Goal: Task Accomplishment & Management: Manage account settings

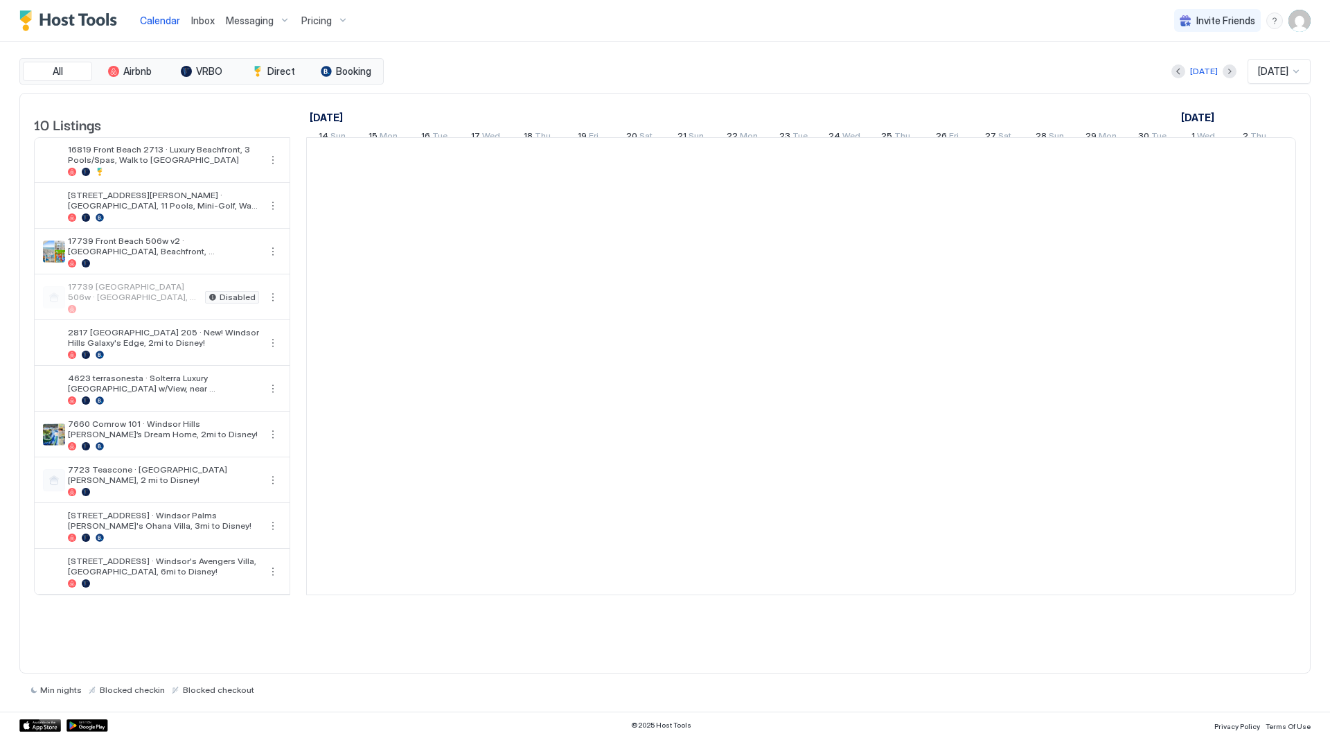
scroll to position [0, 770]
click at [243, 23] on span "Messaging" at bounding box center [250, 21] width 48 height 12
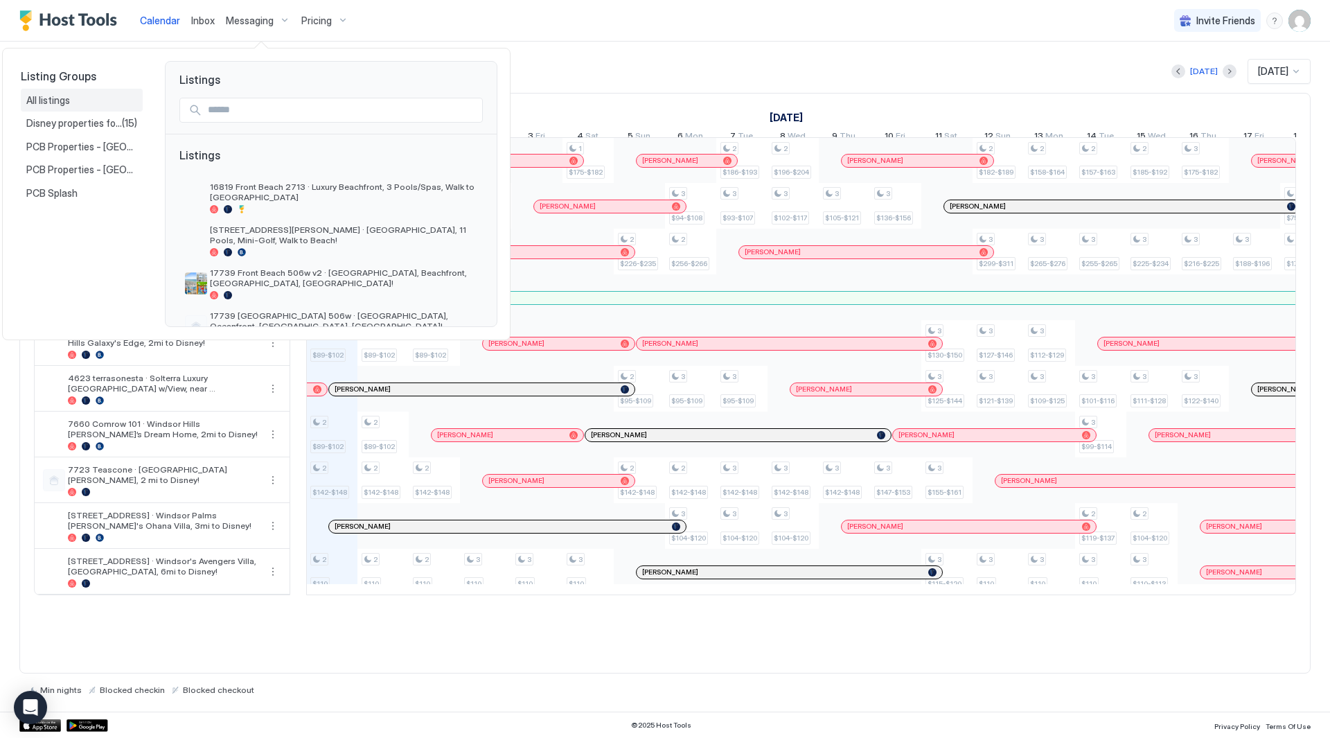
click at [89, 110] on div "All listings" at bounding box center [82, 101] width 122 height 24
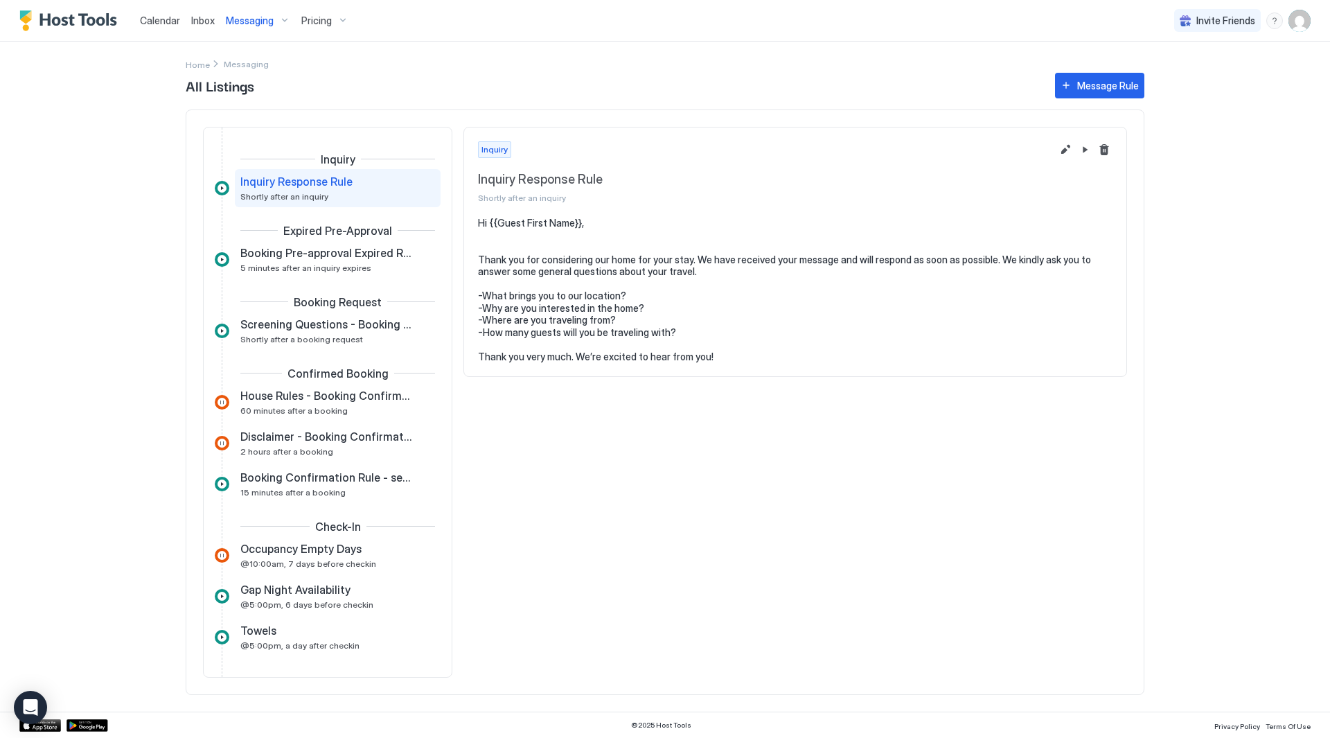
click at [253, 23] on span "Messaging" at bounding box center [250, 21] width 48 height 12
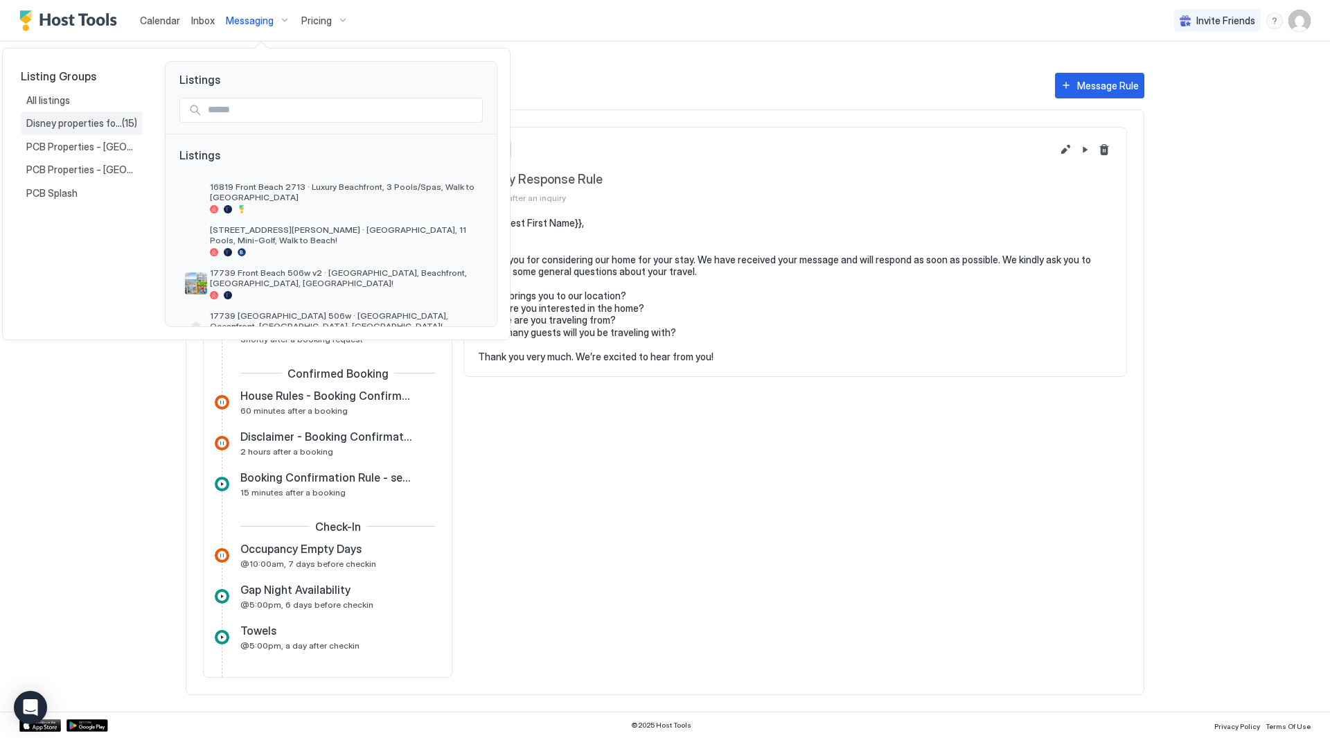
click at [63, 125] on span "Disney properties for US27" at bounding box center [74, 123] width 96 height 12
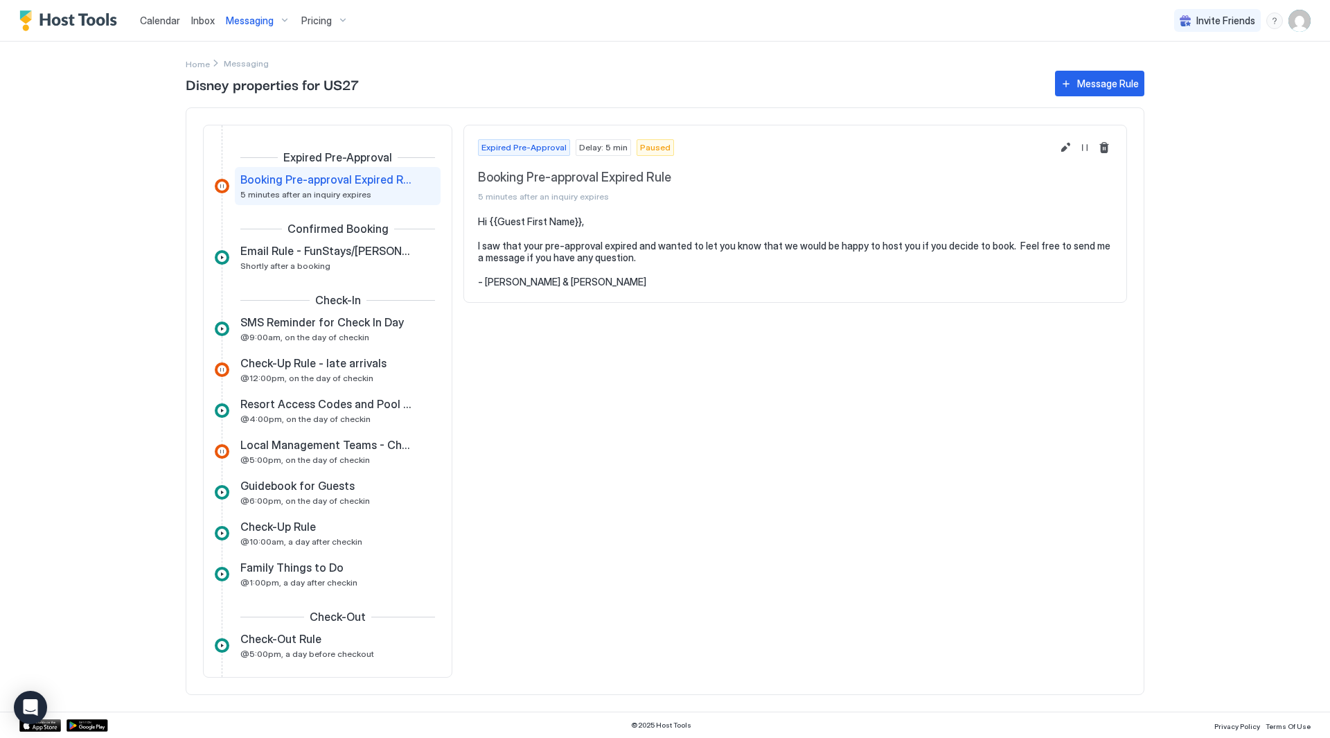
click at [255, 28] on div "Messaging" at bounding box center [257, 21] width 75 height 24
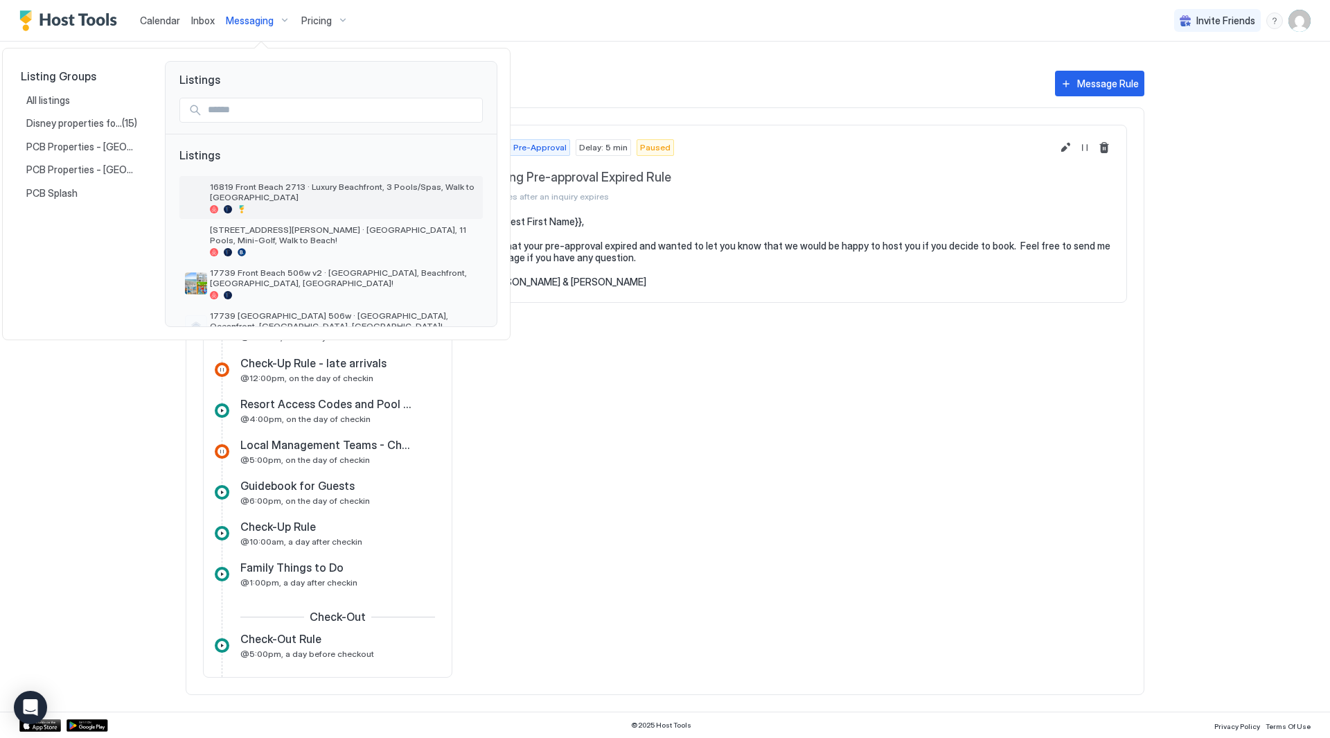
scroll to position [69, 0]
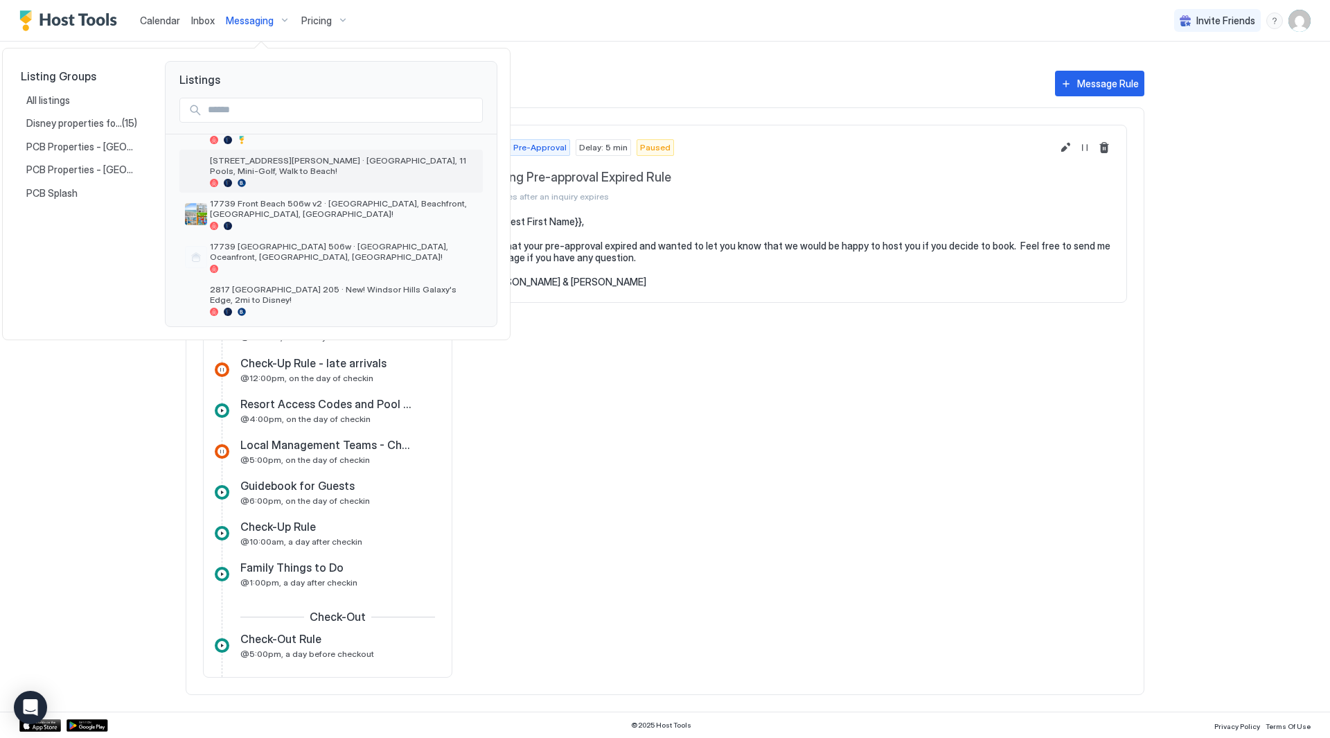
click at [328, 155] on span "[STREET_ADDRESS][PERSON_NAME] · [GEOGRAPHIC_DATA], 11 Pools, Mini-Golf, Walk to…" at bounding box center [343, 165] width 267 height 21
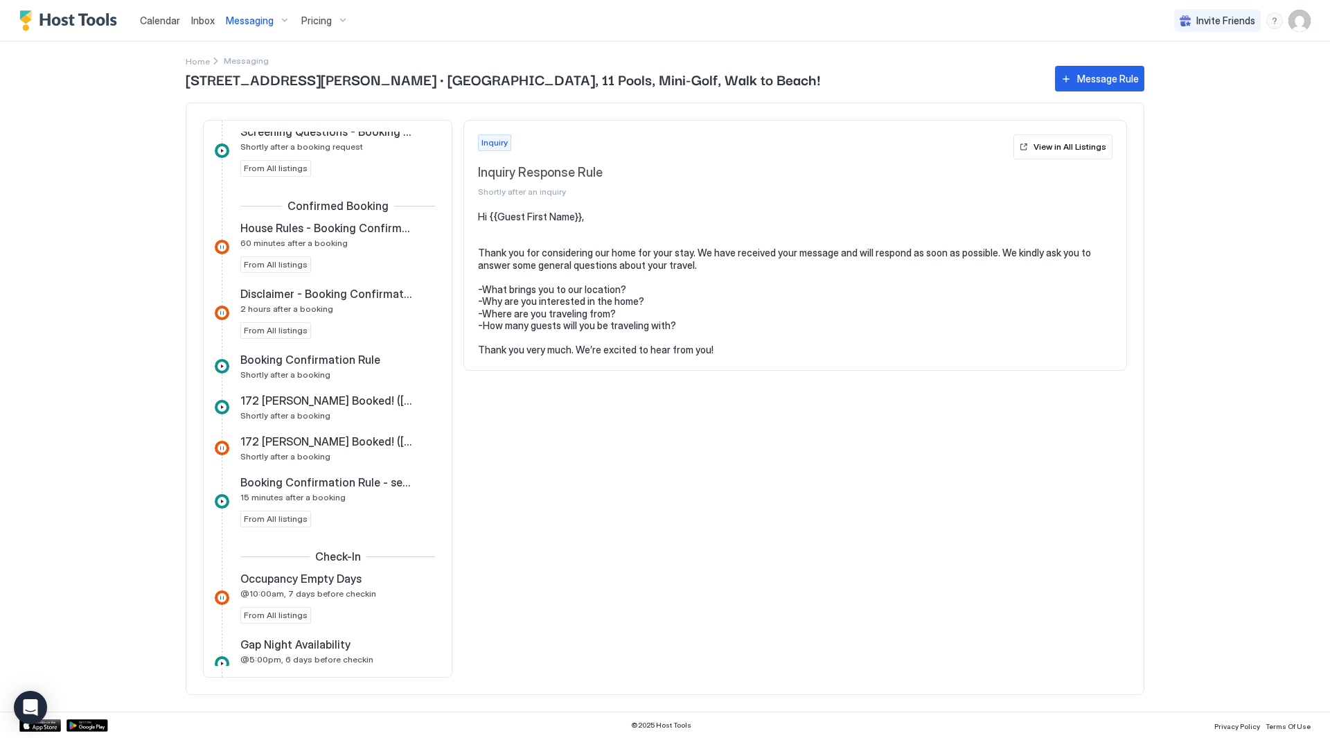
scroll to position [277, 0]
click at [357, 369] on div "Booking Confirmation Rule Shortly after a booking" at bounding box center [327, 365] width 175 height 27
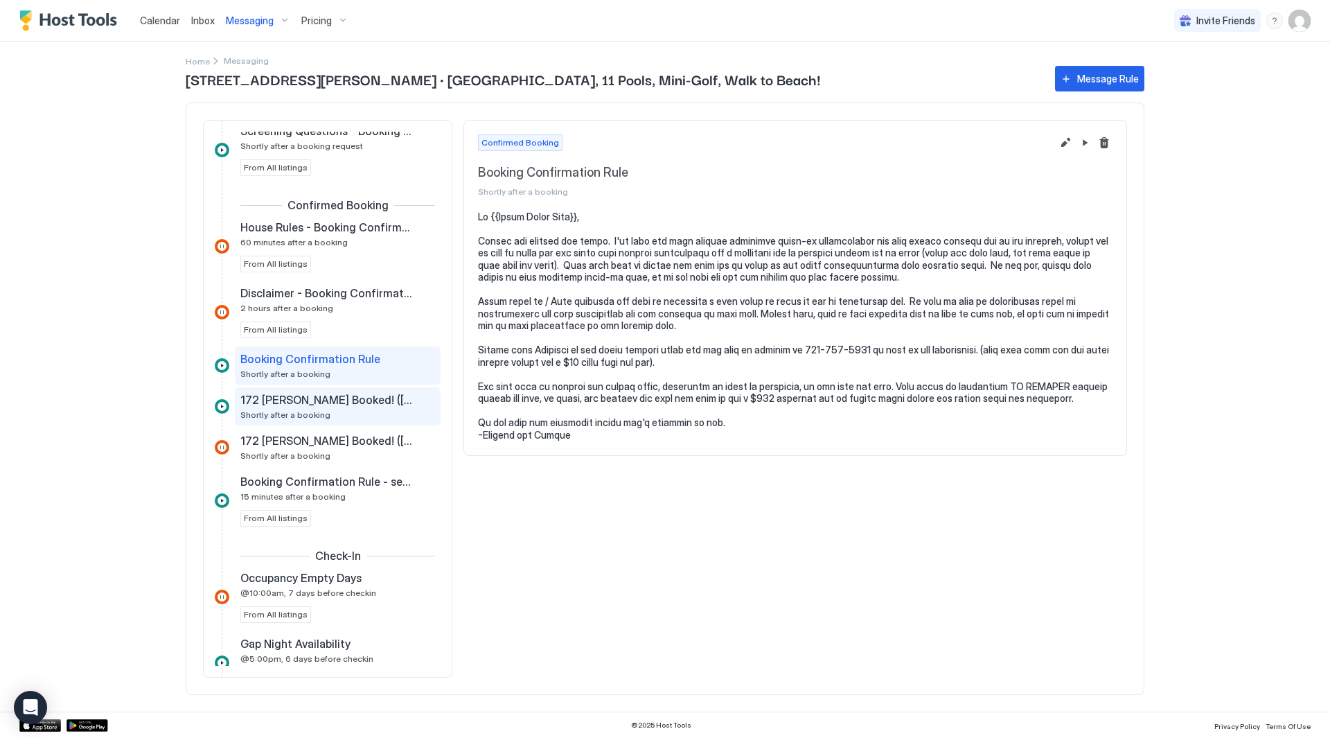
click at [358, 409] on div "172 [PERSON_NAME] Booked! (Gulf Highlands) Shortly after a booking" at bounding box center [327, 406] width 175 height 27
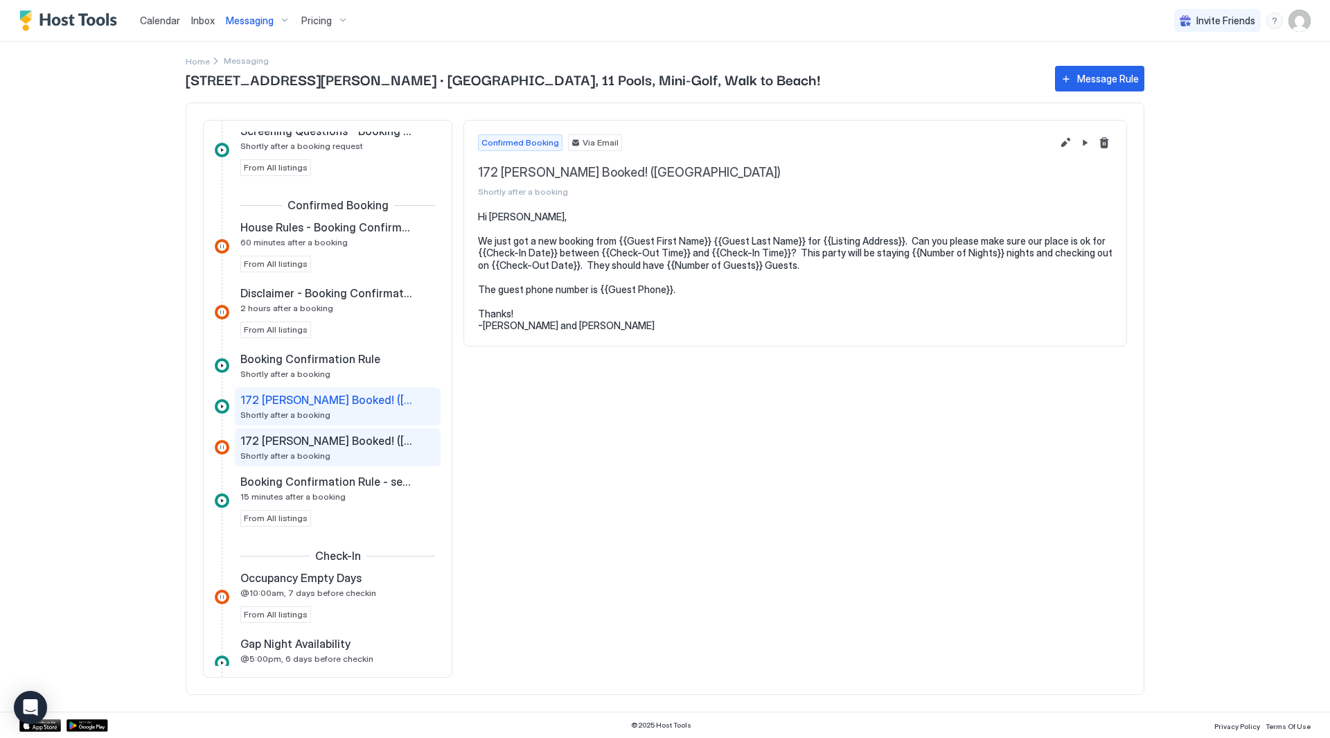
click at [357, 463] on div "172 [PERSON_NAME] Booked! (Gulf Highlands) Shortly after a booking" at bounding box center [338, 447] width 206 height 38
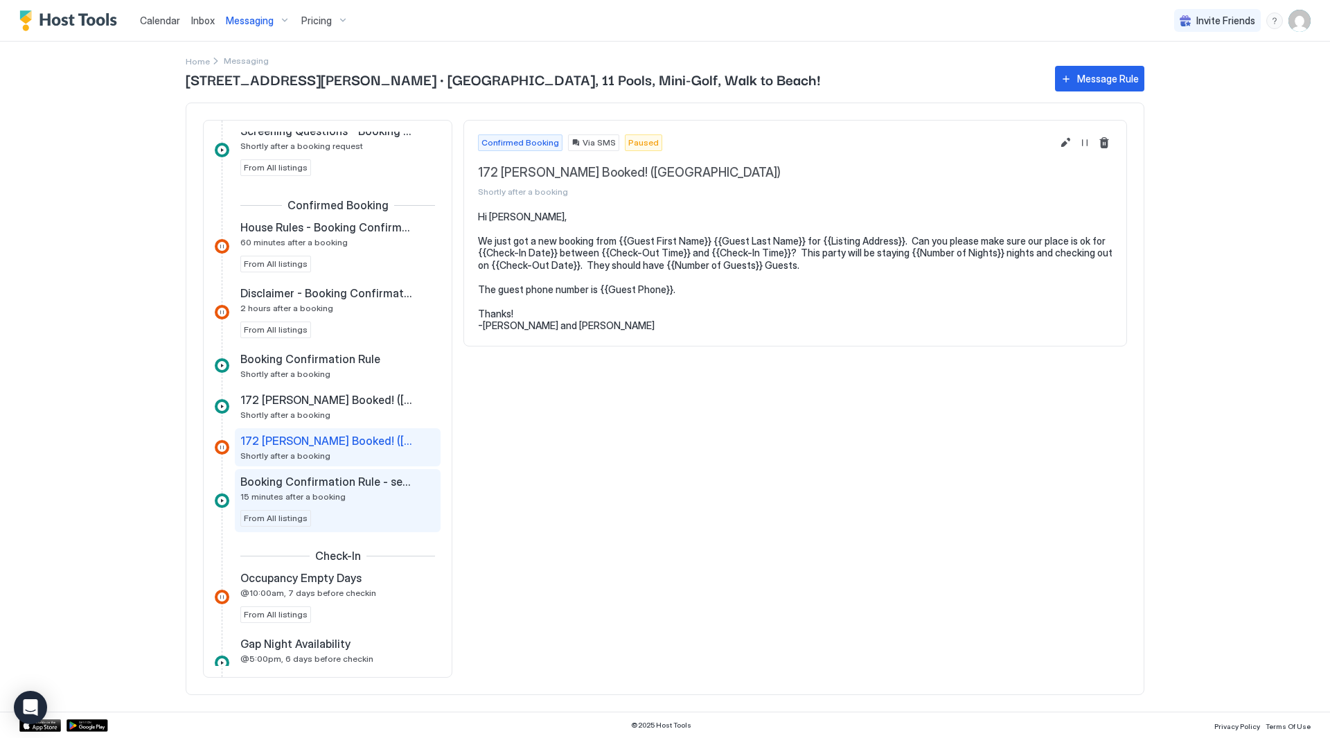
click at [352, 493] on div "Booking Confirmation Rule - security and access 15 minutes after a booking" at bounding box center [327, 487] width 175 height 27
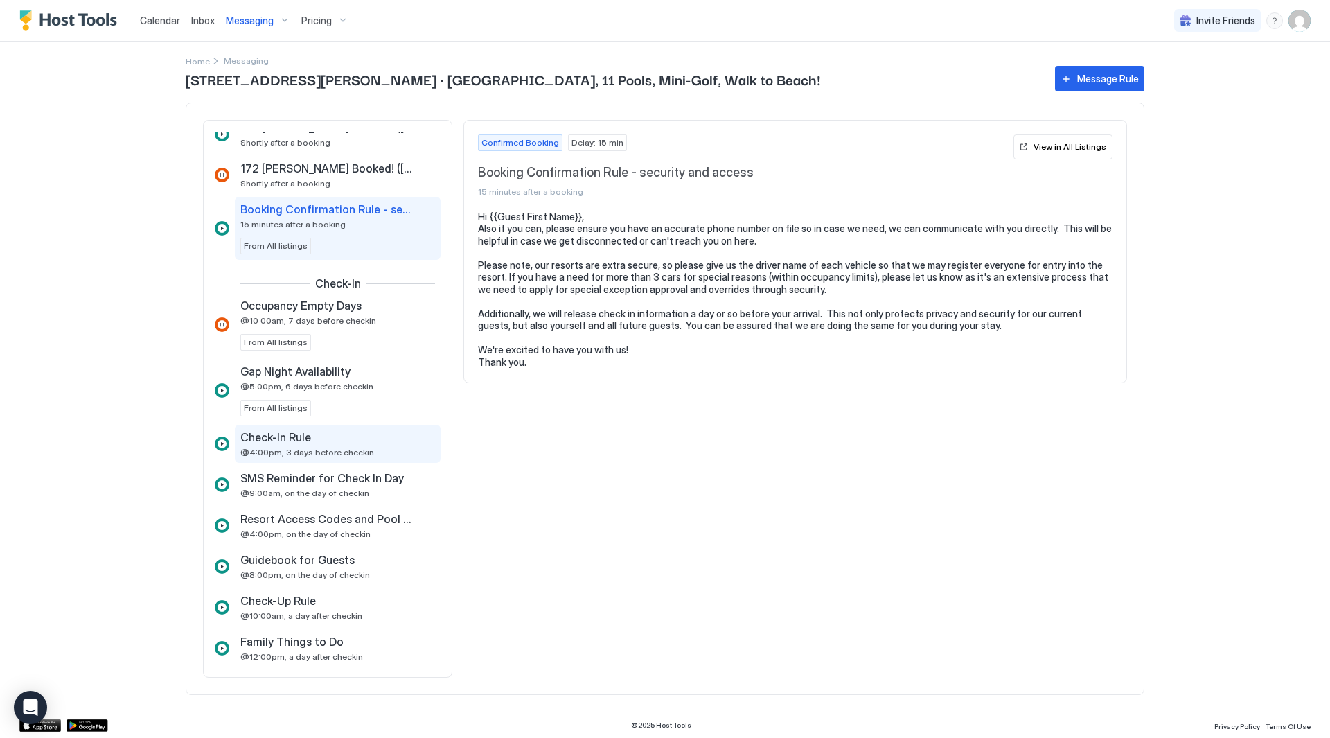
scroll to position [554, 0]
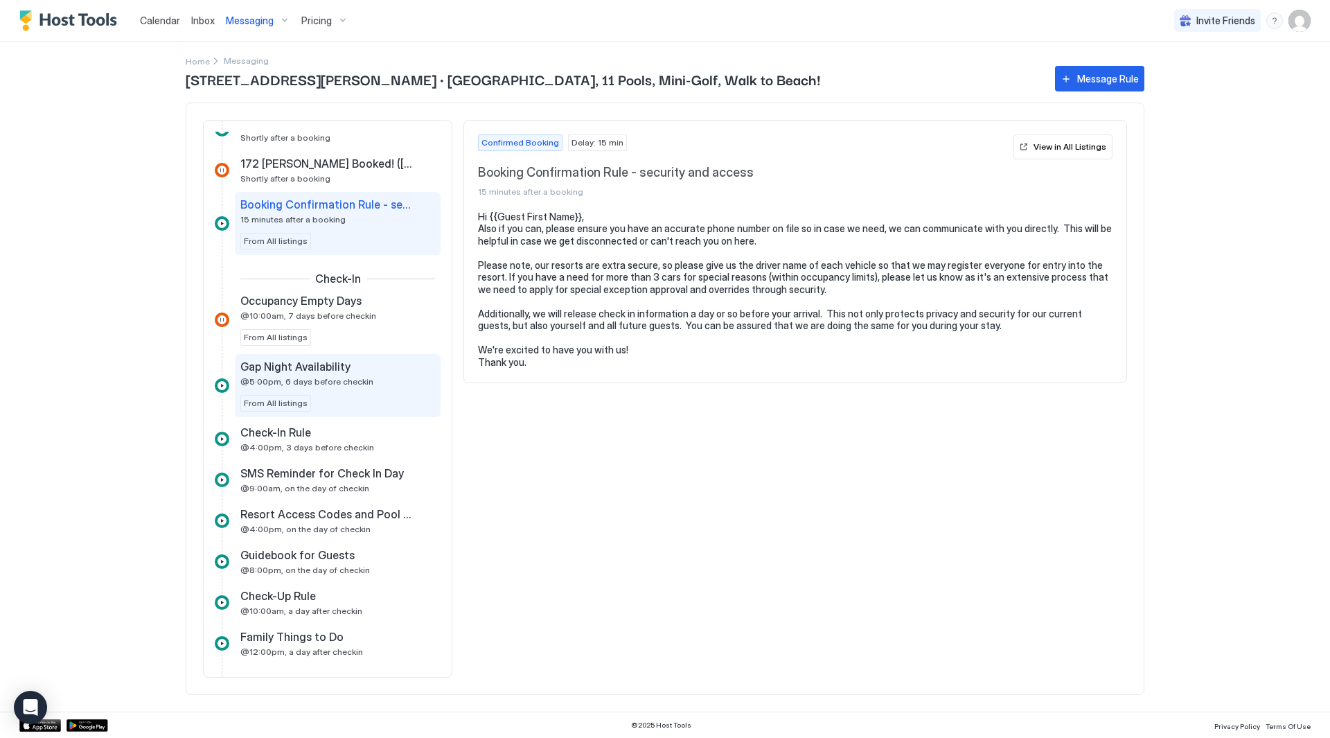
click at [326, 392] on div "Gap Night Availability @5:00pm, 6 days before checkin From All listings" at bounding box center [337, 385] width 195 height 52
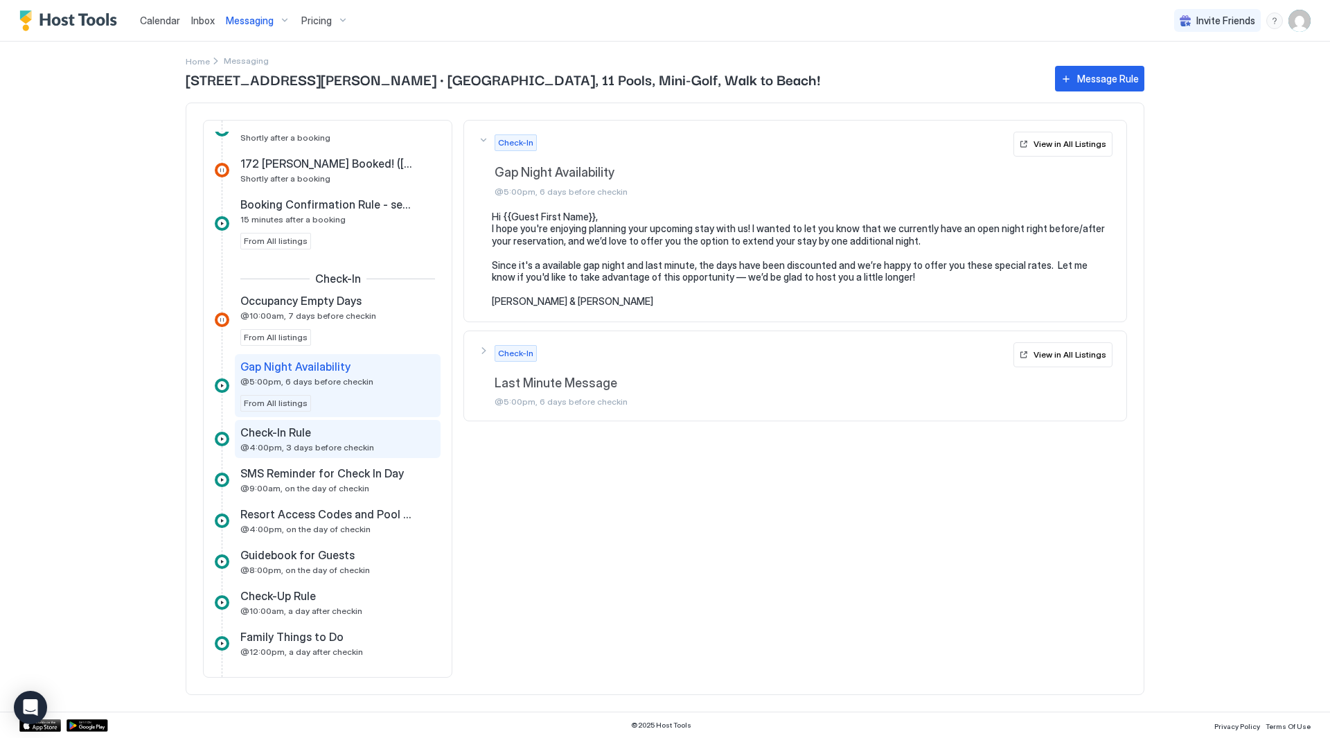
click at [329, 454] on div "Check-In Rule @4:00pm, 3 days before checkin" at bounding box center [338, 439] width 206 height 38
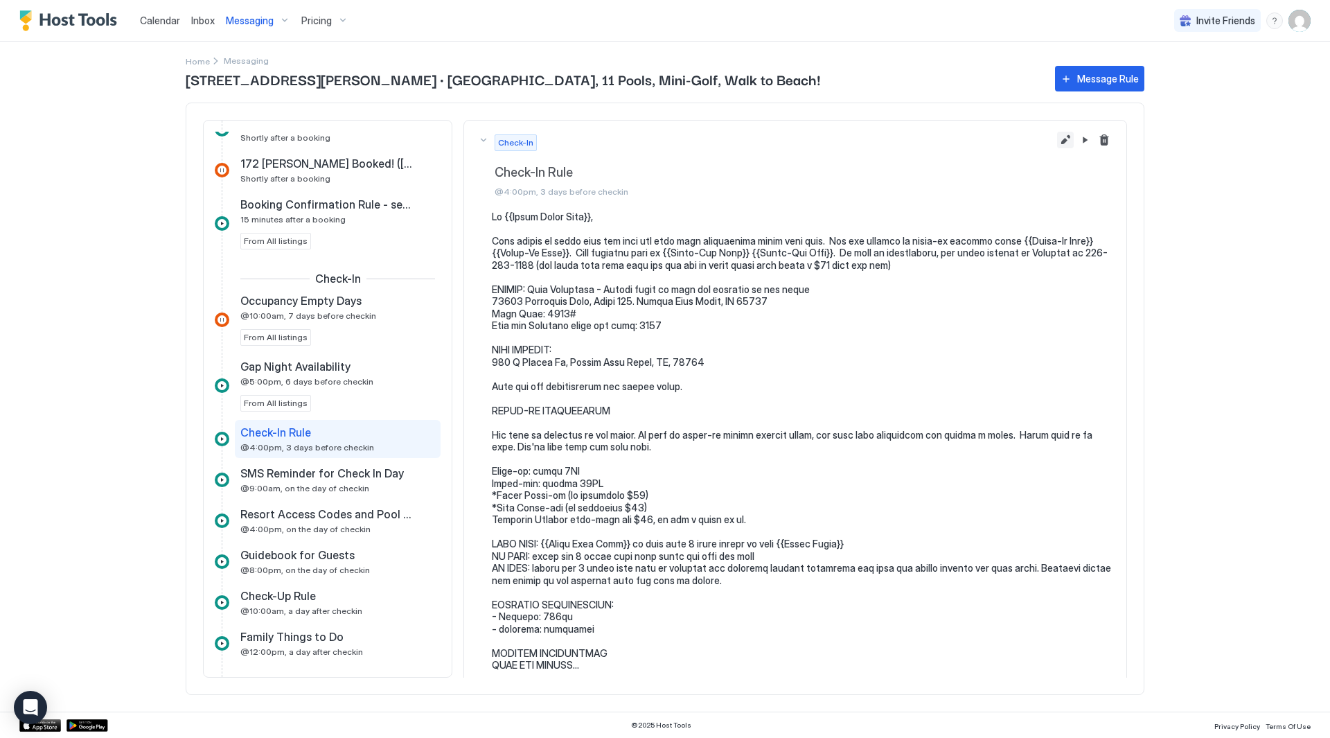
click at [1057, 142] on button "Edit message rule" at bounding box center [1065, 140] width 17 height 17
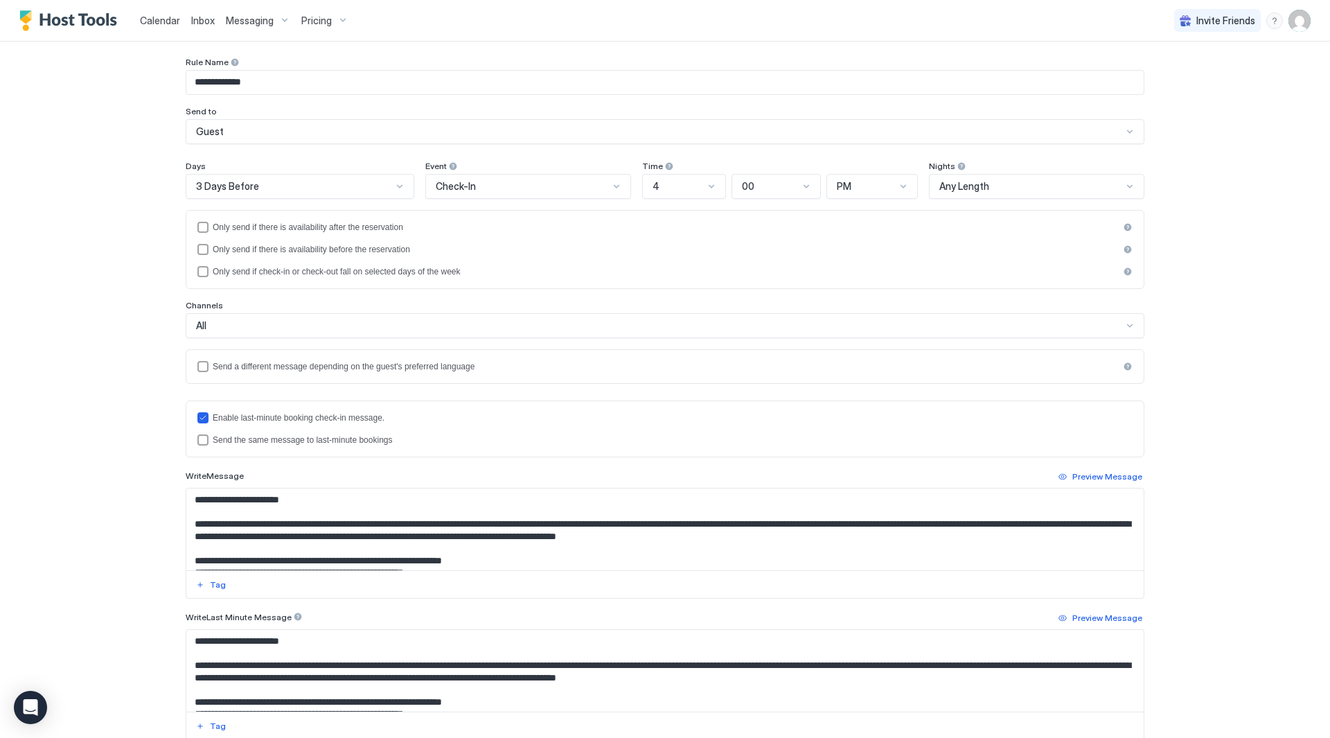
scroll to position [208, 0]
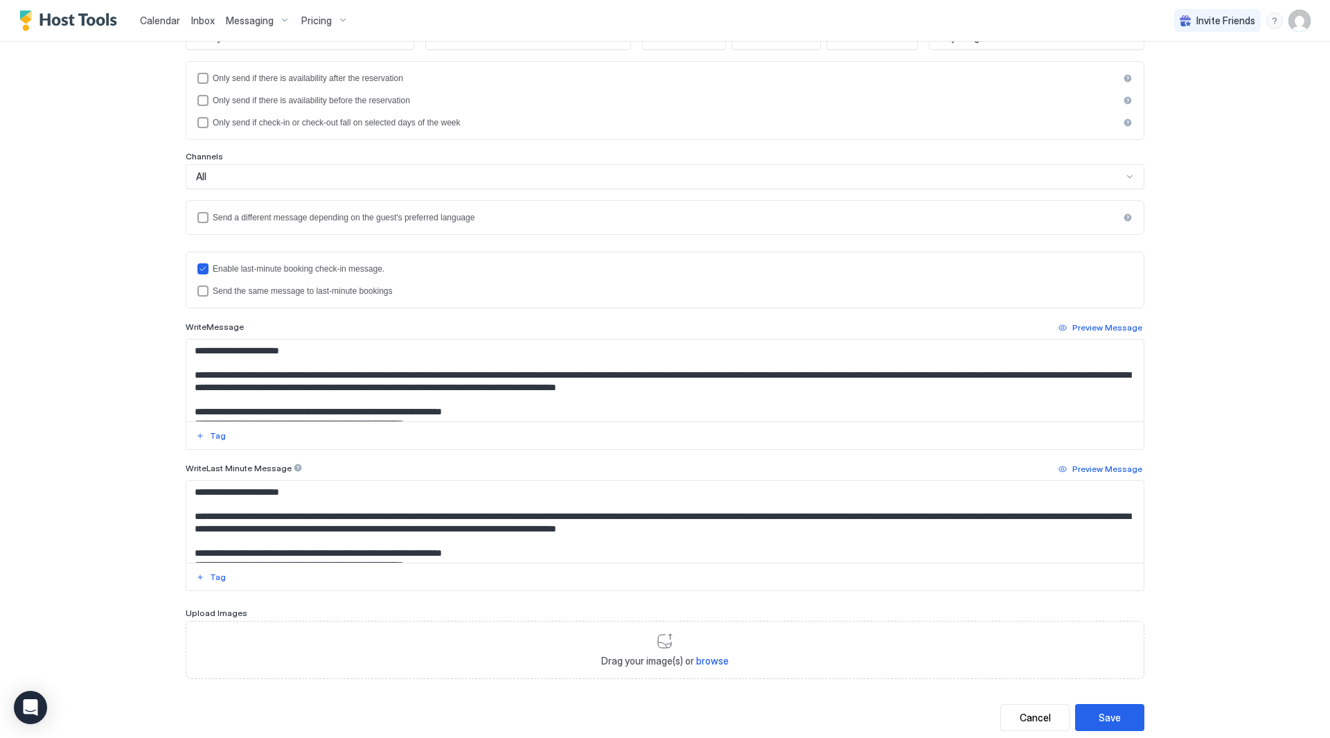
click at [733, 382] on textarea "Input Field" at bounding box center [664, 380] width 957 height 82
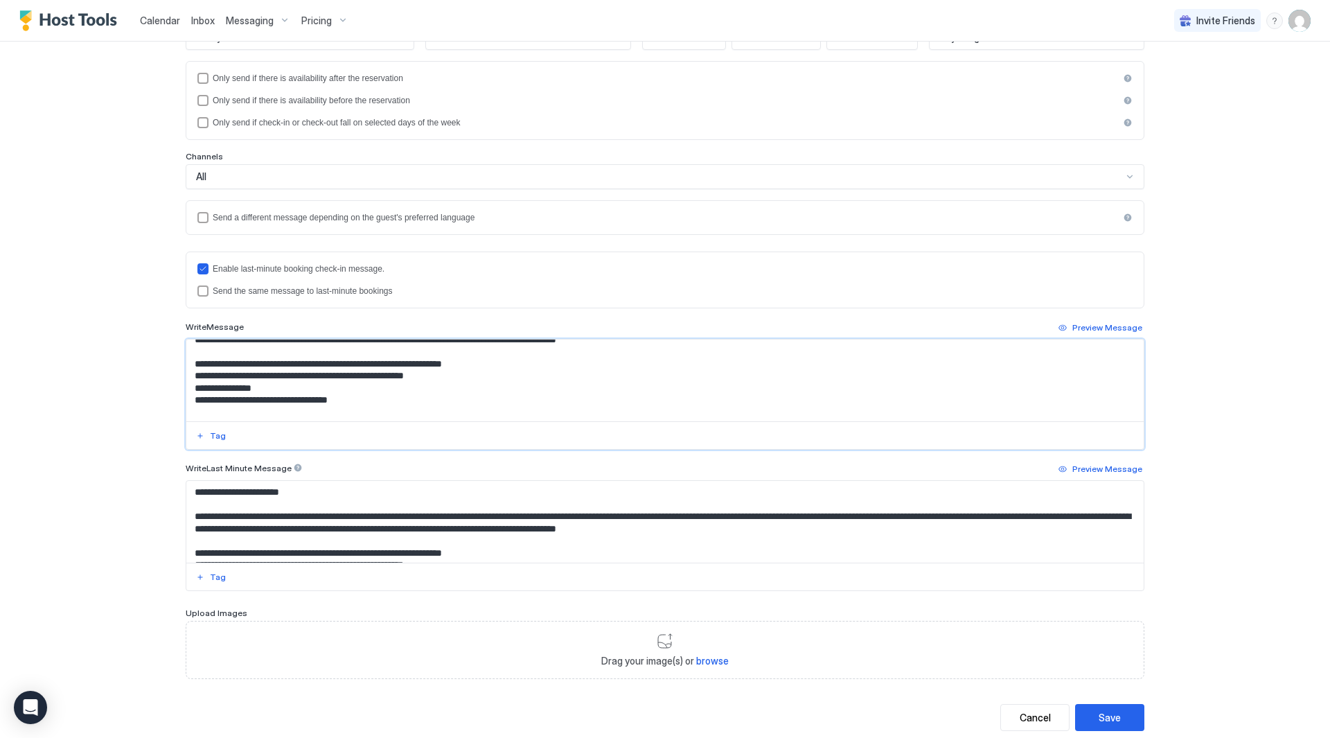
scroll to position [69, 0]
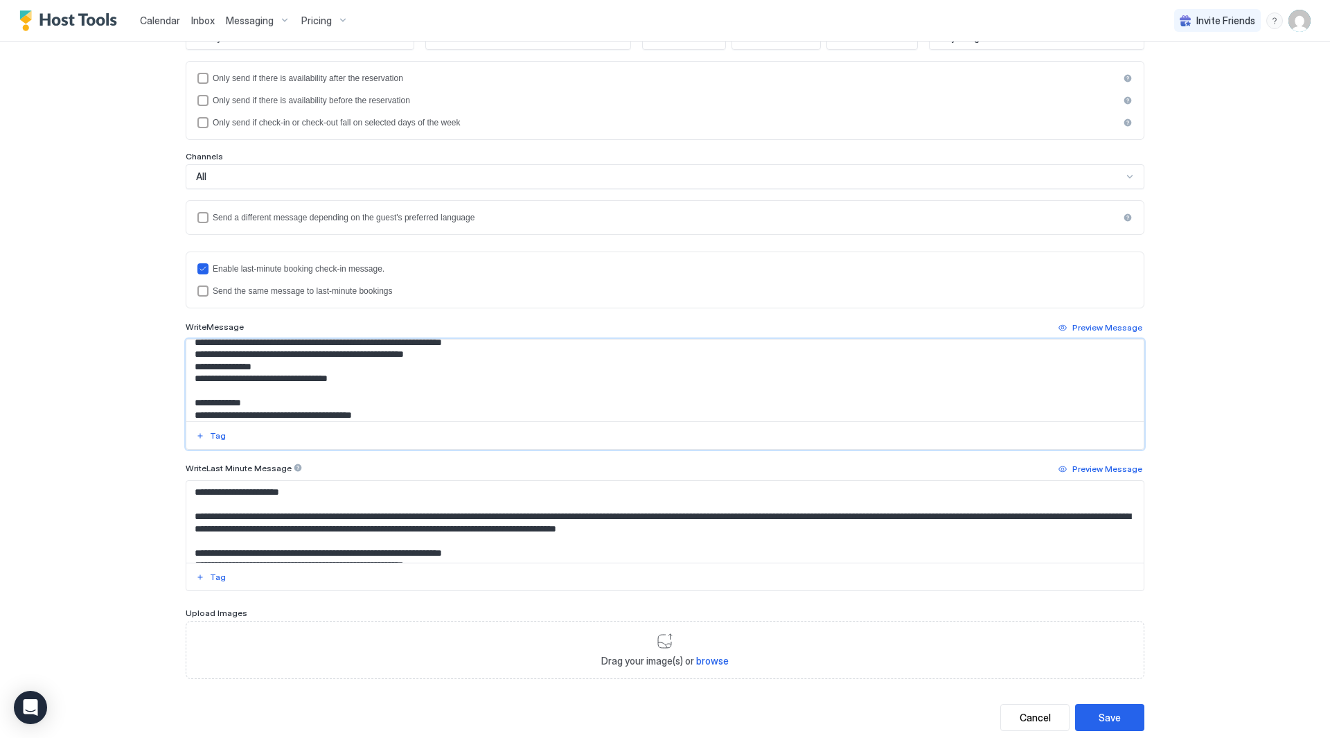
drag, startPoint x: 305, startPoint y: 372, endPoint x: 240, endPoint y: 371, distance: 65.1
click at [240, 371] on textarea "Input Field" at bounding box center [664, 380] width 957 height 82
paste textarea "Input Field"
click at [193, 369] on textarea "Input Field" at bounding box center [664, 380] width 957 height 82
type textarea "**********"
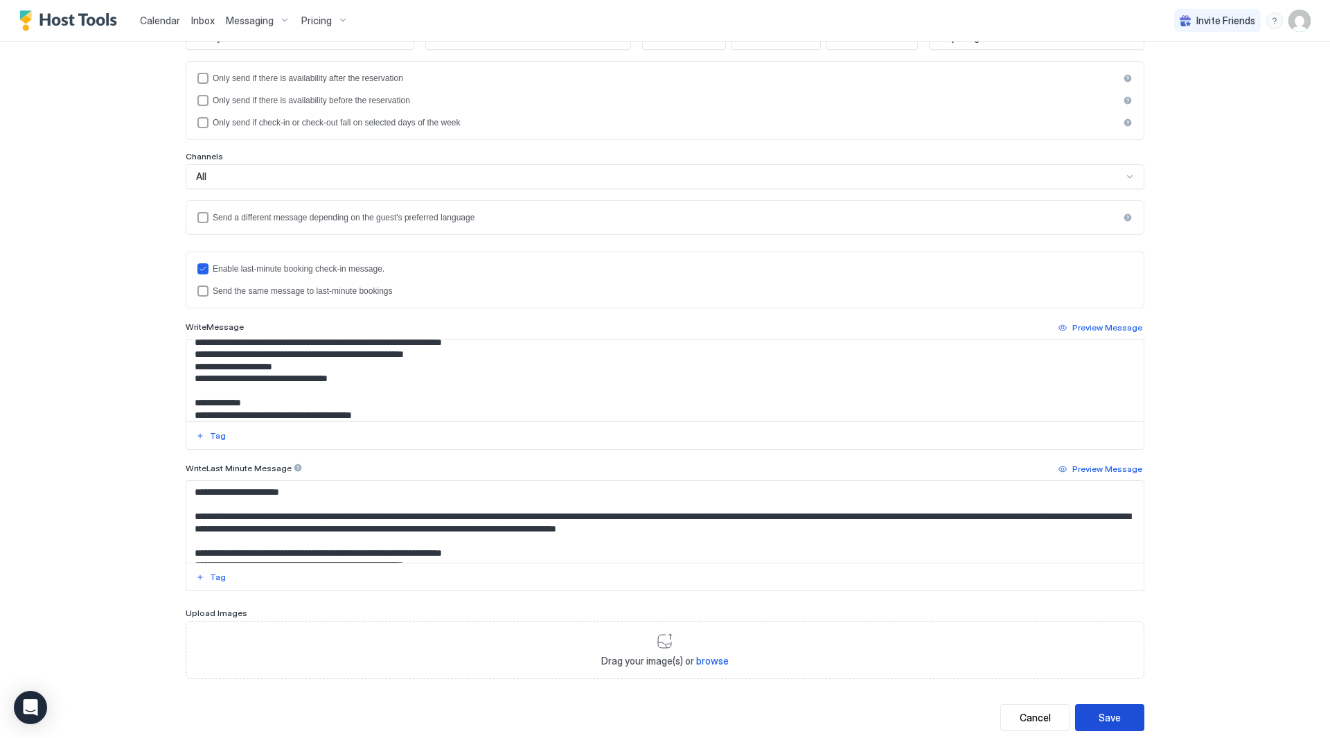
click at [1107, 711] on div "Save" at bounding box center [1109, 717] width 22 height 15
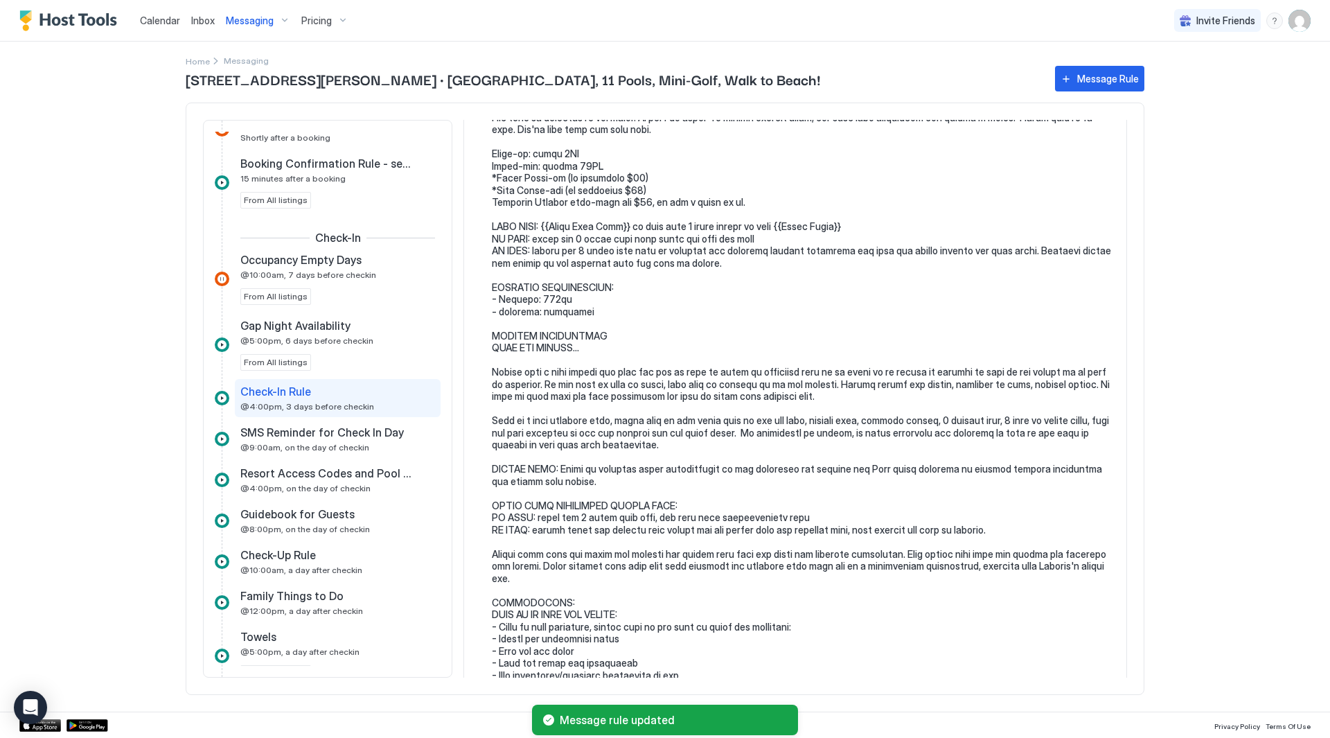
scroll to position [40, 0]
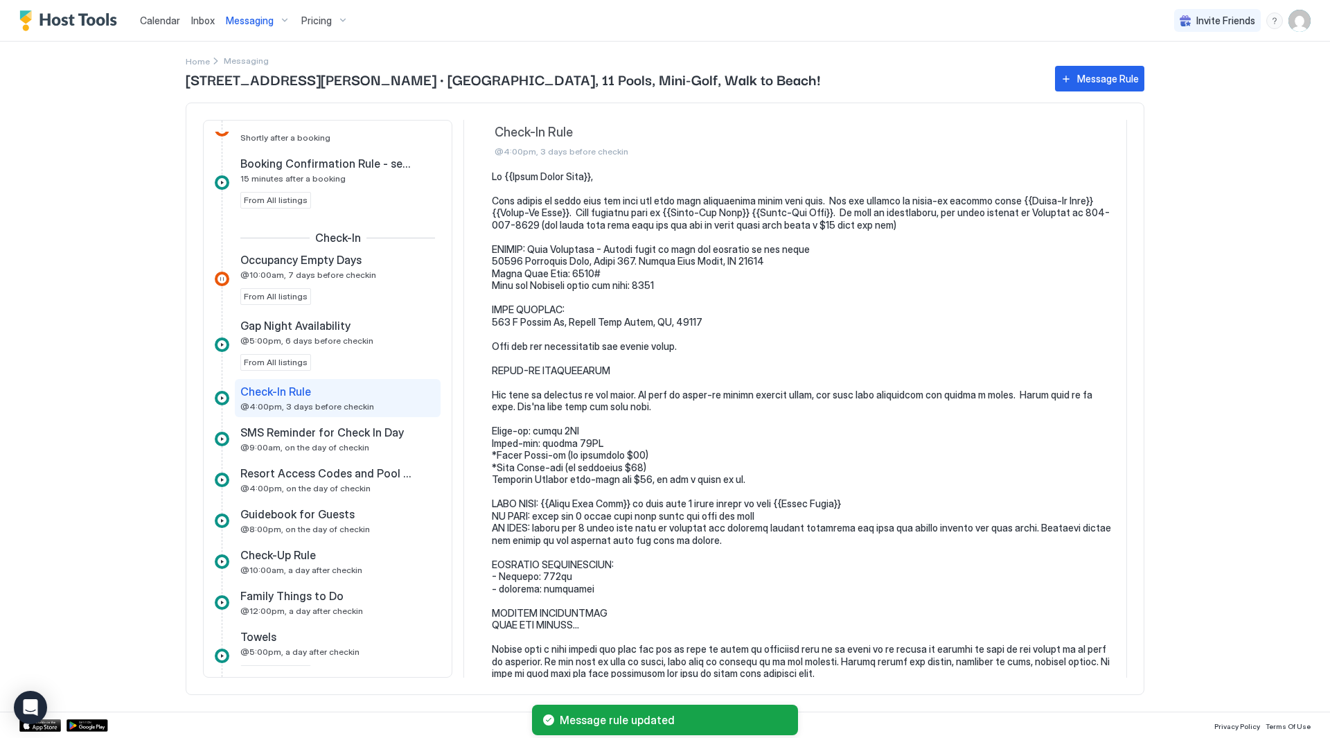
drag, startPoint x: 788, startPoint y: 339, endPoint x: 785, endPoint y: 301, distance: 38.2
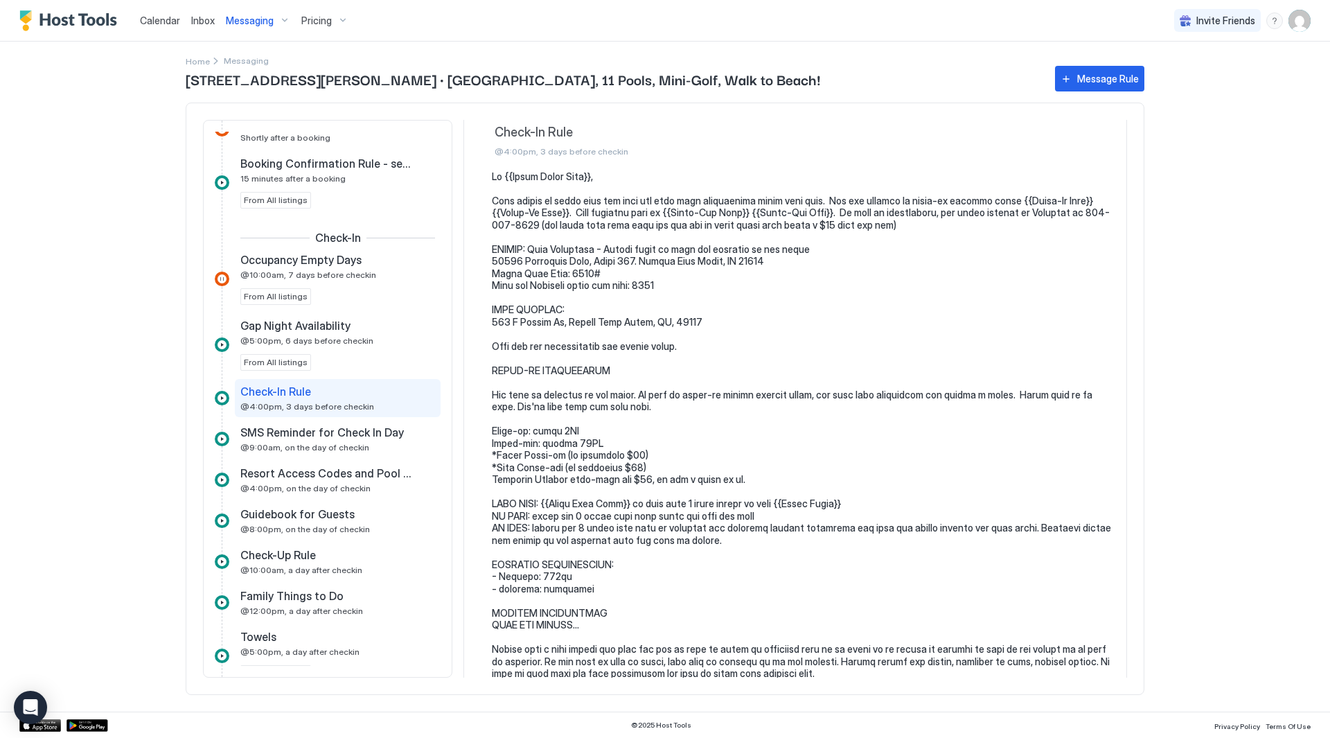
click at [1225, 145] on div "Calendar Inbox Messaging Pricing Invite Friends RC Home Messaging [STREET_ADDRE…" at bounding box center [665, 369] width 1330 height 738
